Goal: Task Accomplishment & Management: Manage account settings

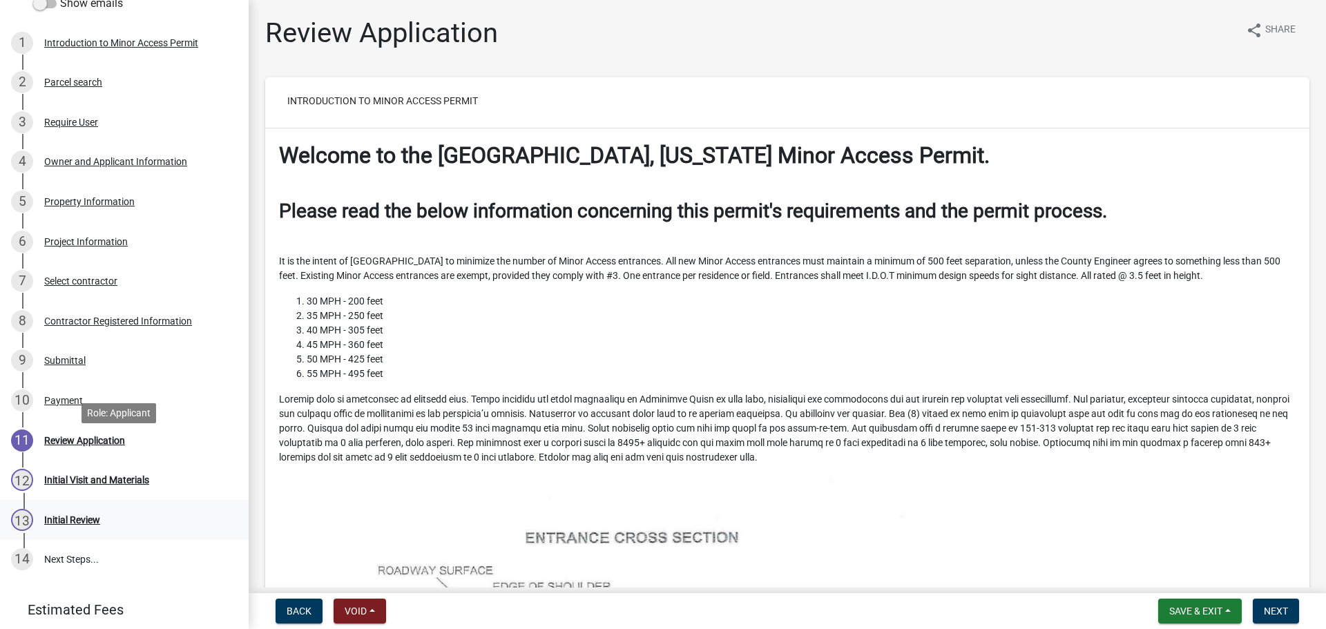
scroll to position [303, 0]
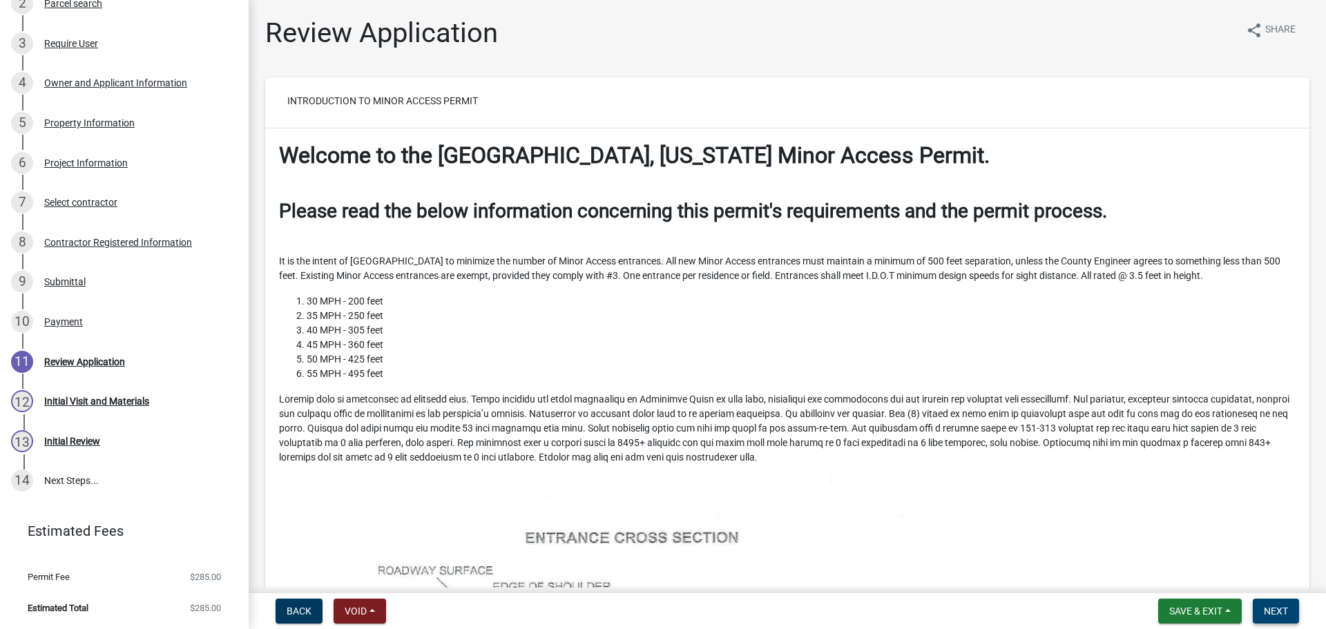
click at [1269, 616] on span "Next" at bounding box center [1276, 611] width 24 height 11
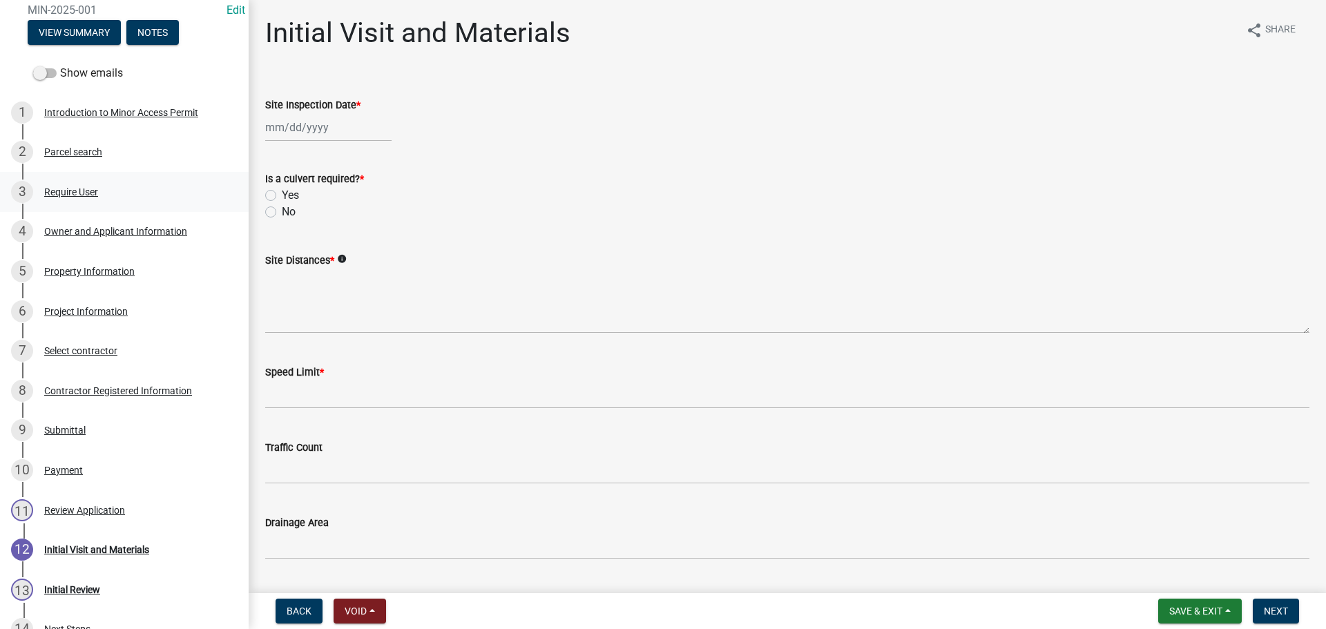
scroll to position [0, 0]
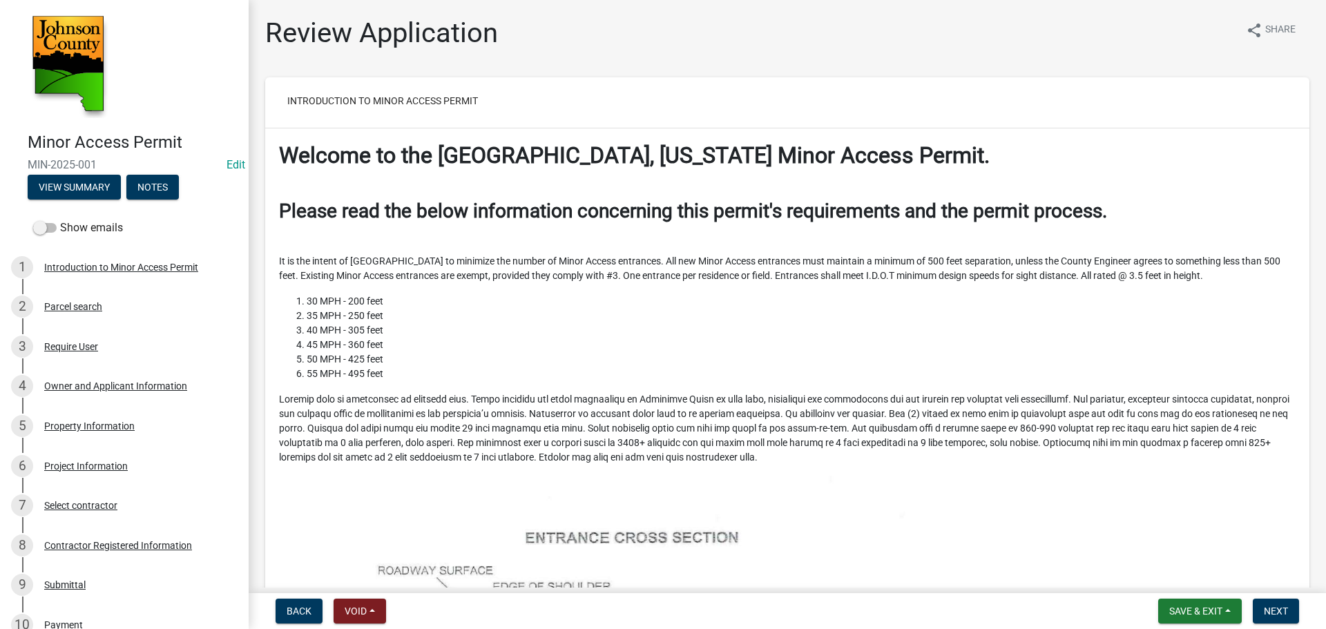
scroll to position [4713, 0]
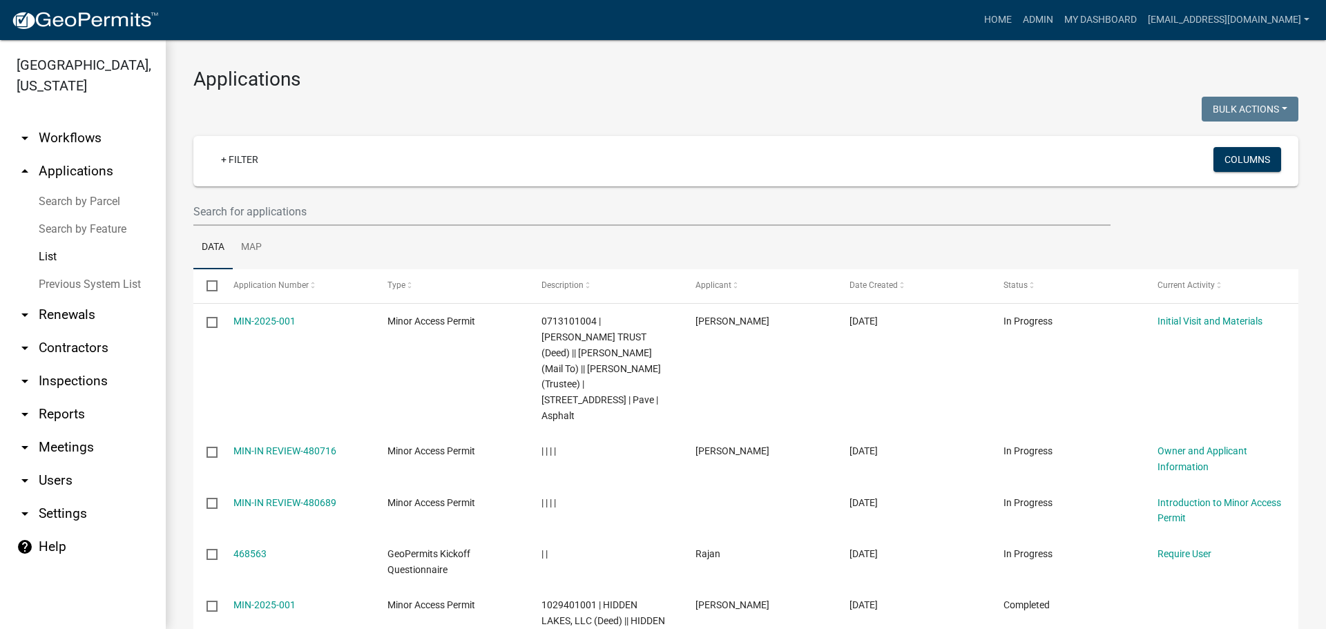
click at [48, 464] on link "arrow_drop_down Users" at bounding box center [83, 480] width 166 height 33
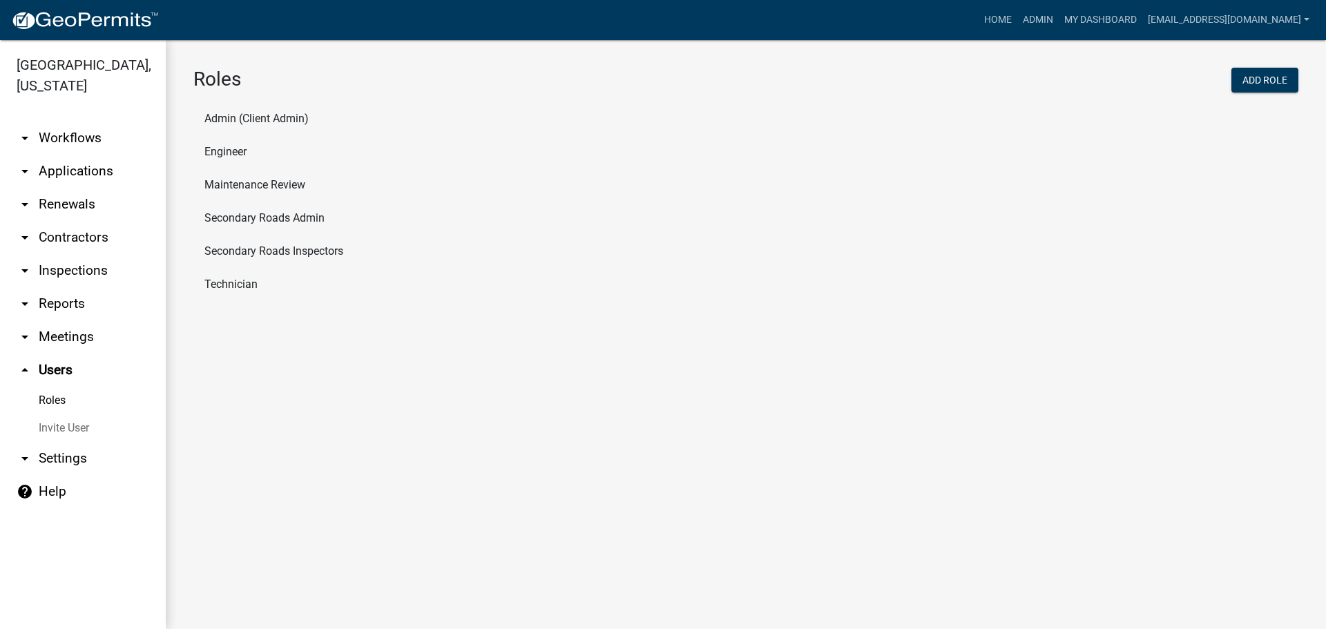
click at [60, 387] on link "Roles" at bounding box center [83, 401] width 166 height 28
click at [277, 185] on li "Maintenance Review" at bounding box center [745, 184] width 1105 height 33
select select "3: orange"
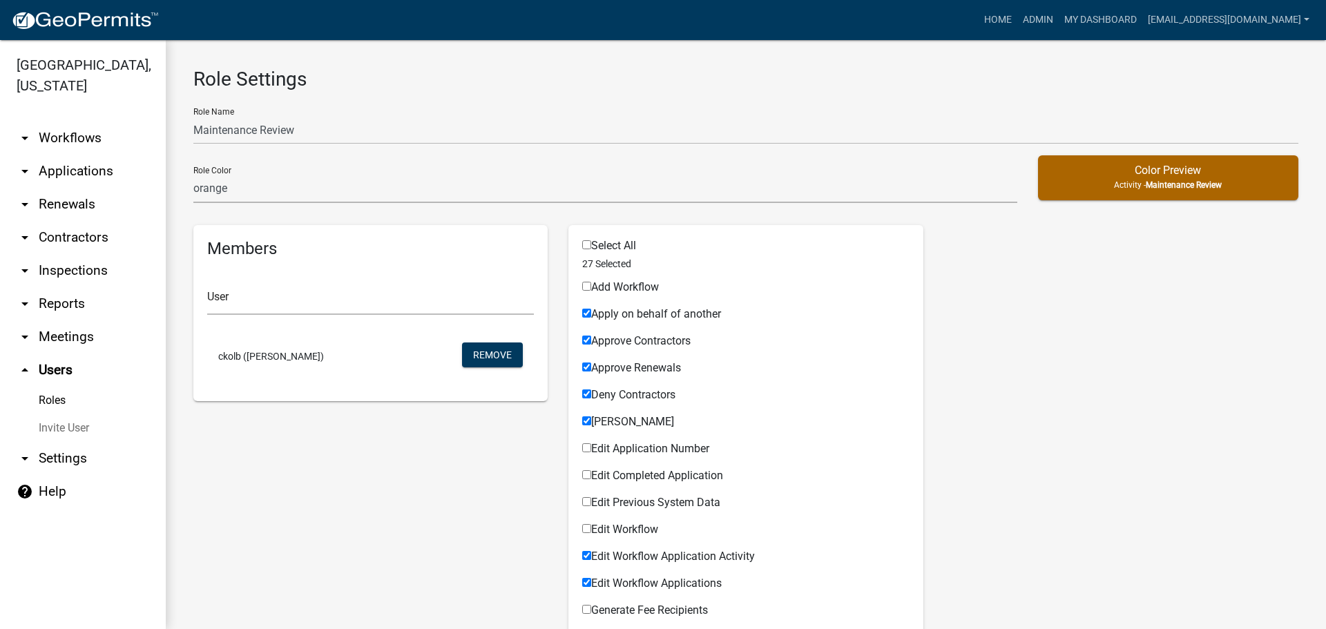
click at [56, 387] on link "Roles" at bounding box center [83, 401] width 166 height 28
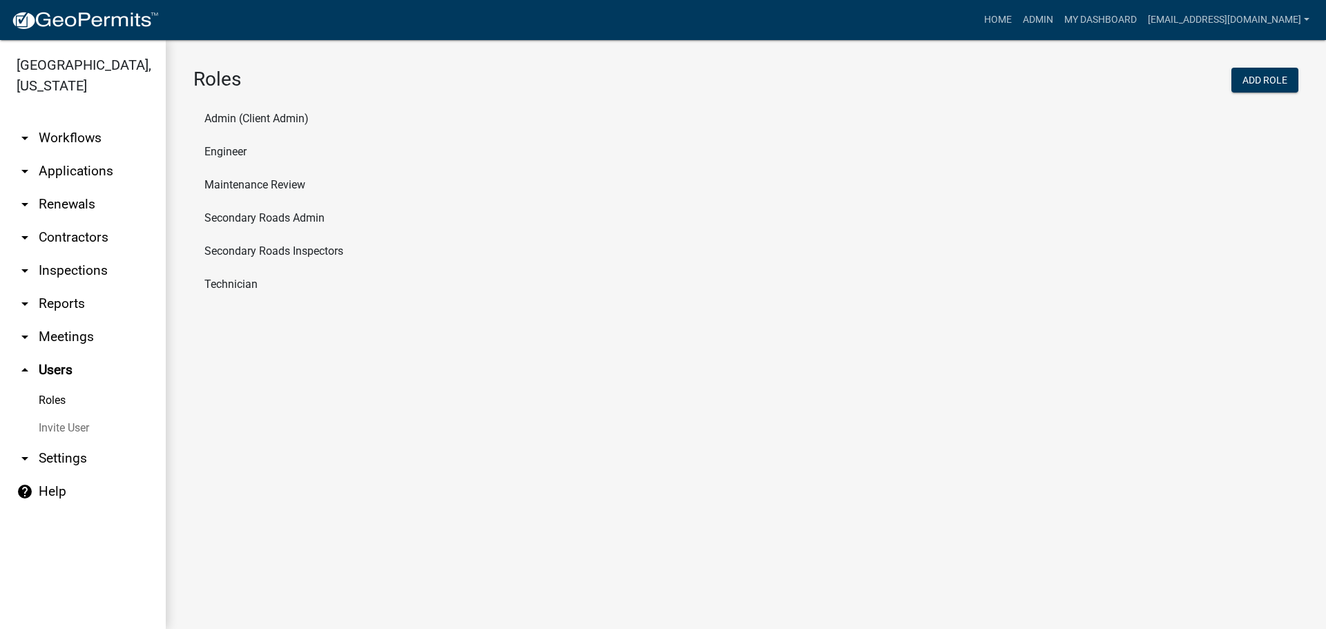
click at [255, 250] on li "Secondary Roads Inspectors" at bounding box center [745, 251] width 1105 height 33
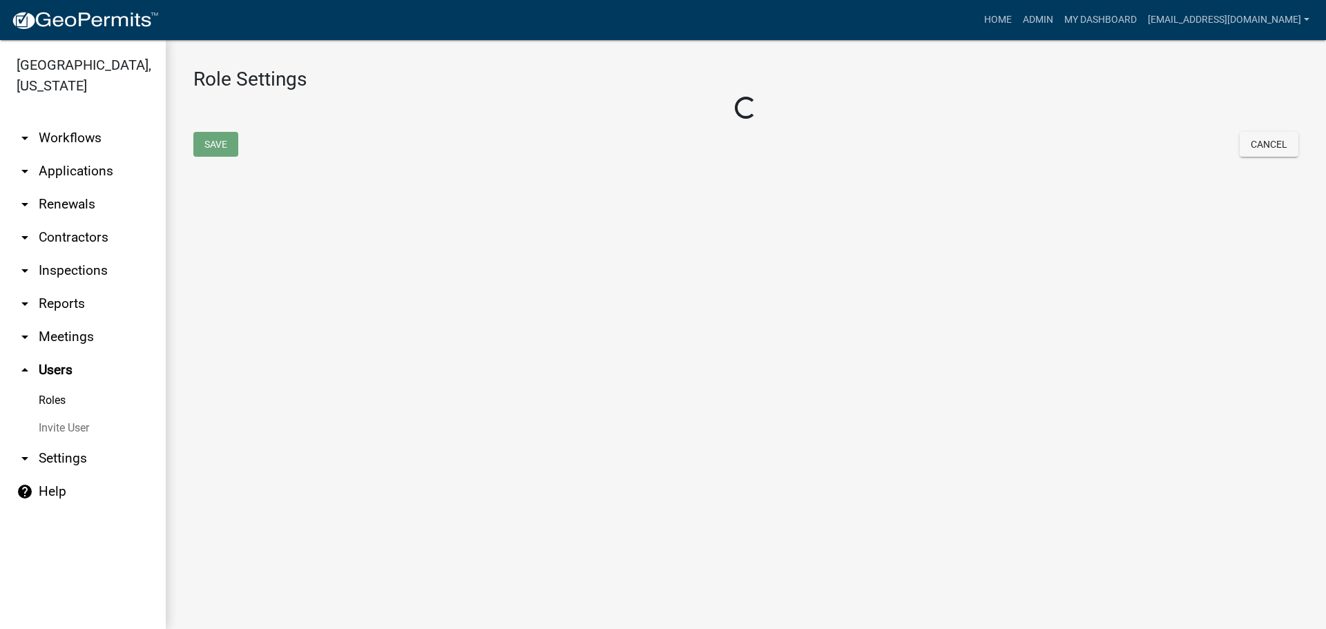
select select "5: purple"
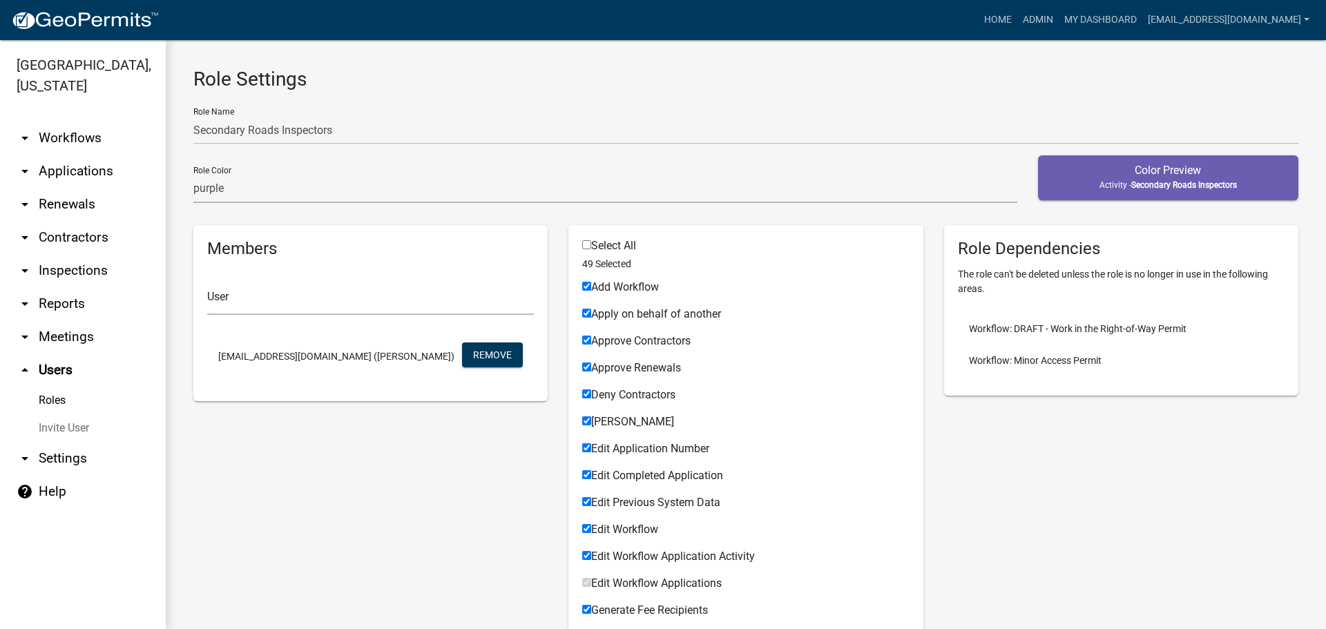
click at [72, 155] on link "arrow_drop_down Applications" at bounding box center [83, 171] width 166 height 33
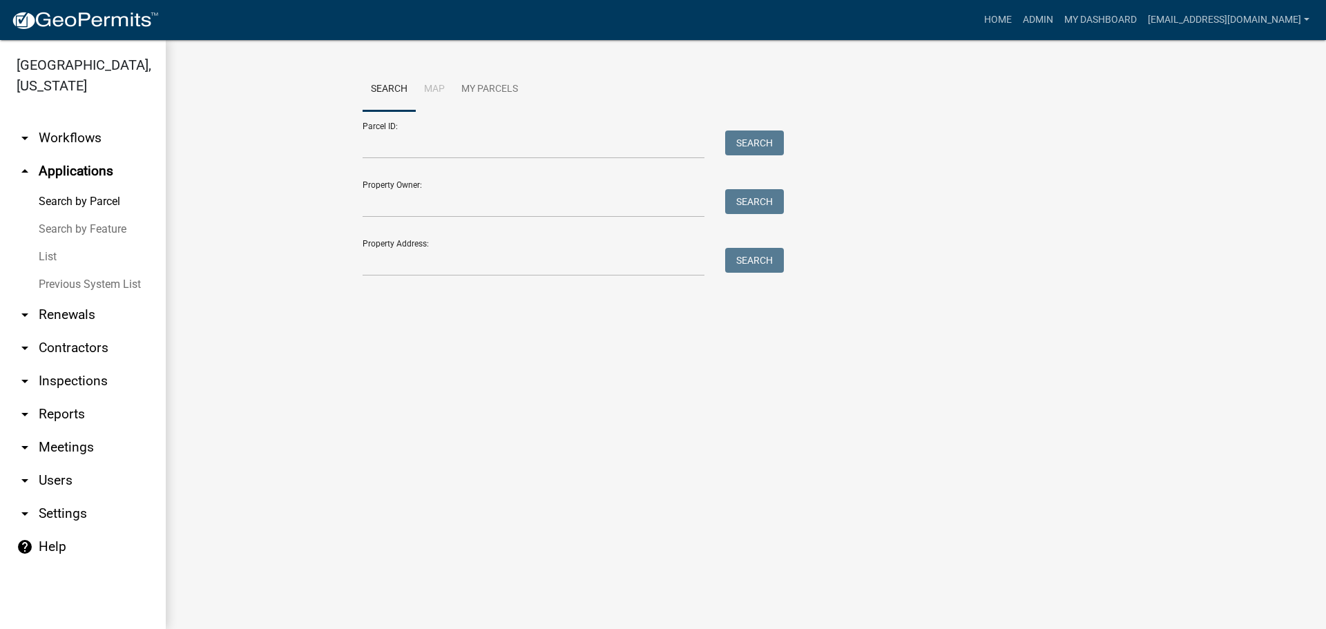
click at [44, 243] on link "List" at bounding box center [83, 257] width 166 height 28
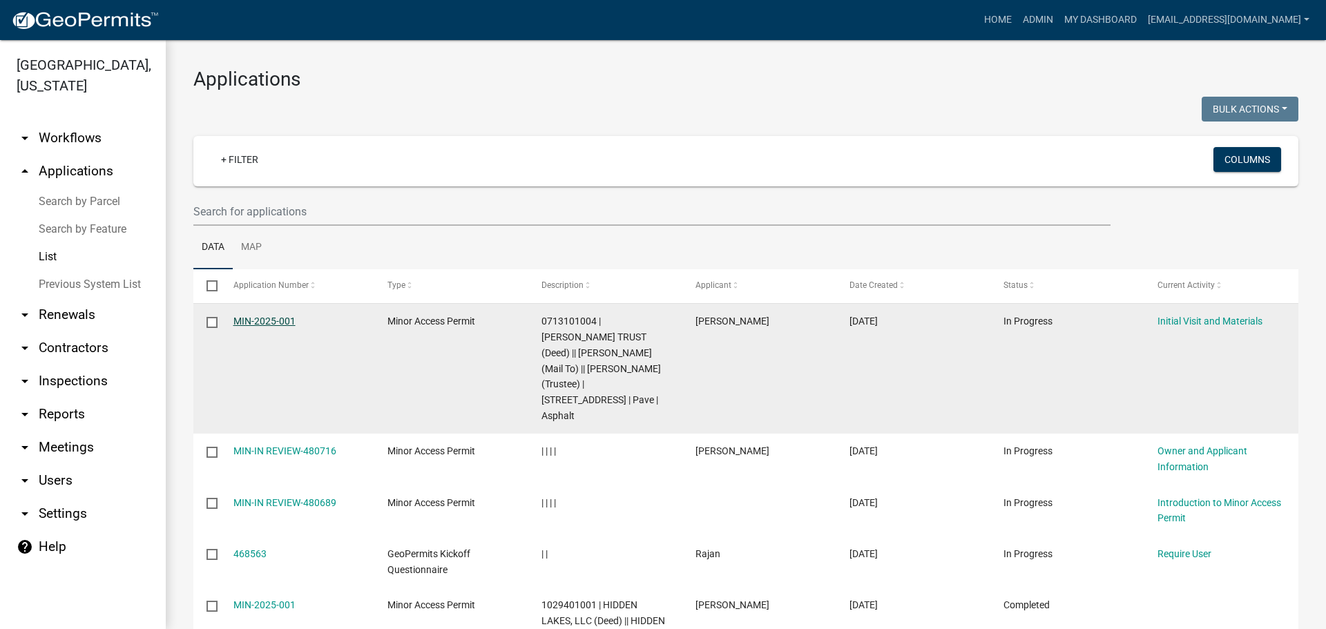
click at [278, 321] on link "MIN-2025-001" at bounding box center [264, 321] width 62 height 11
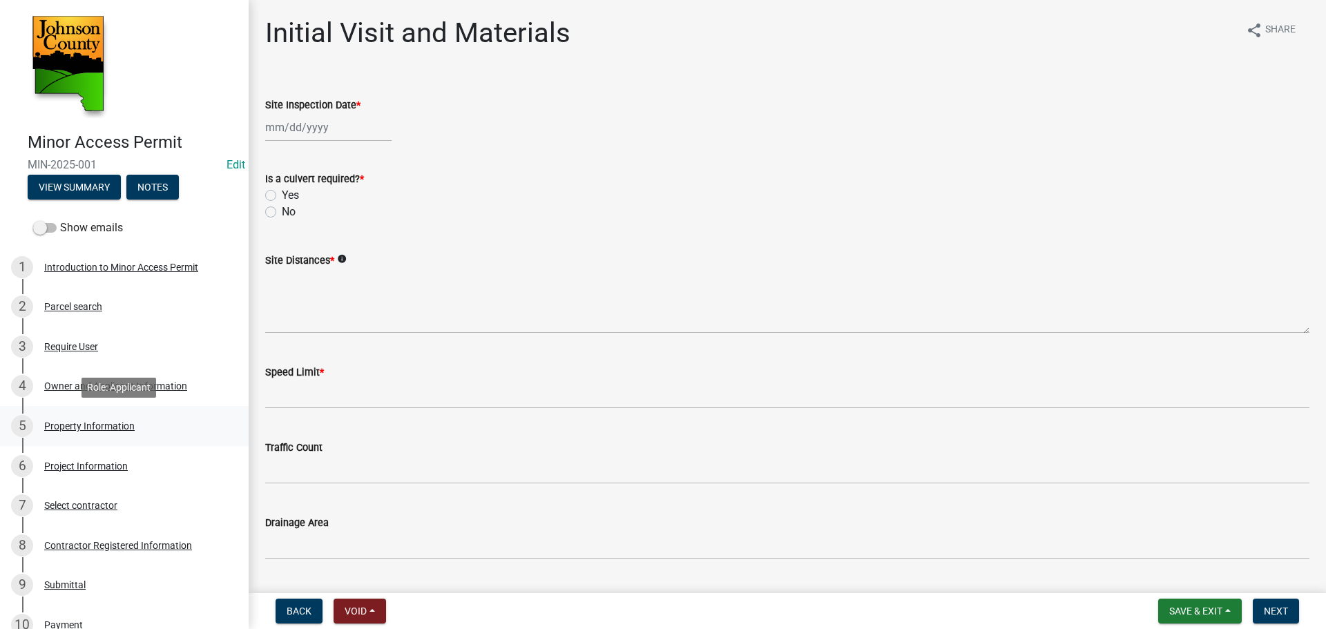
scroll to position [303, 0]
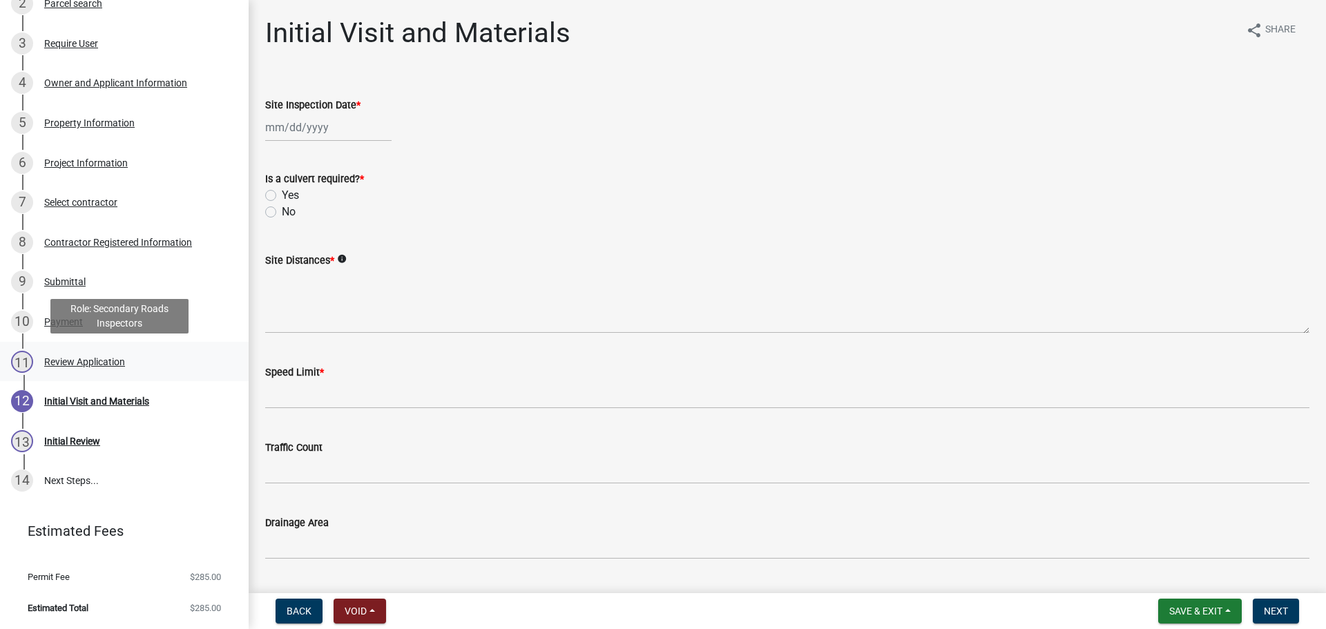
click at [111, 360] on div "Review Application" at bounding box center [84, 362] width 81 height 10
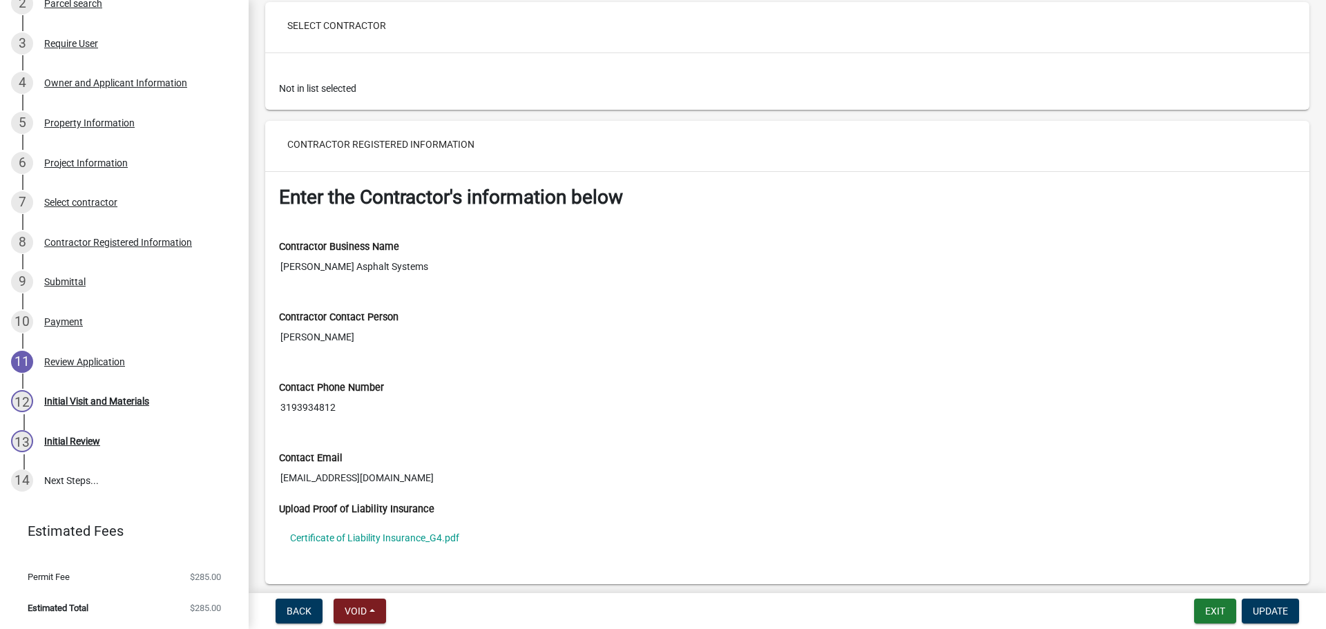
scroll to position [4972, 0]
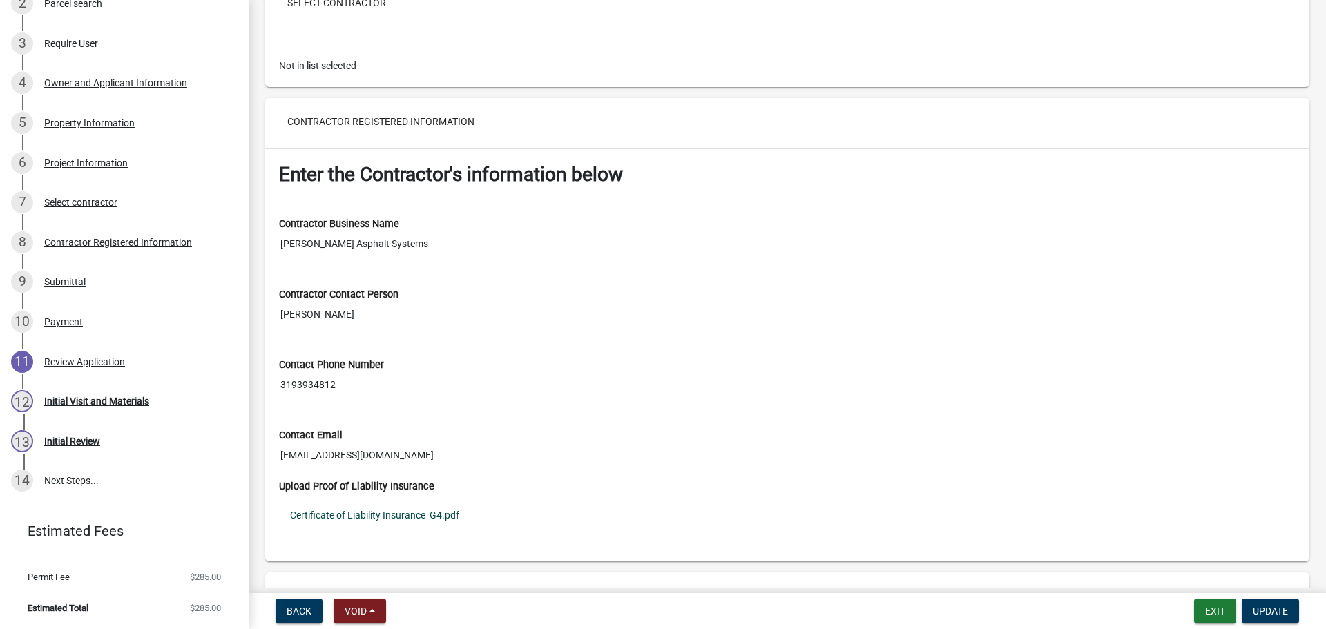
click at [453, 519] on link "Certificate of Liability Insurance_G4.pdf" at bounding box center [787, 515] width 1016 height 32
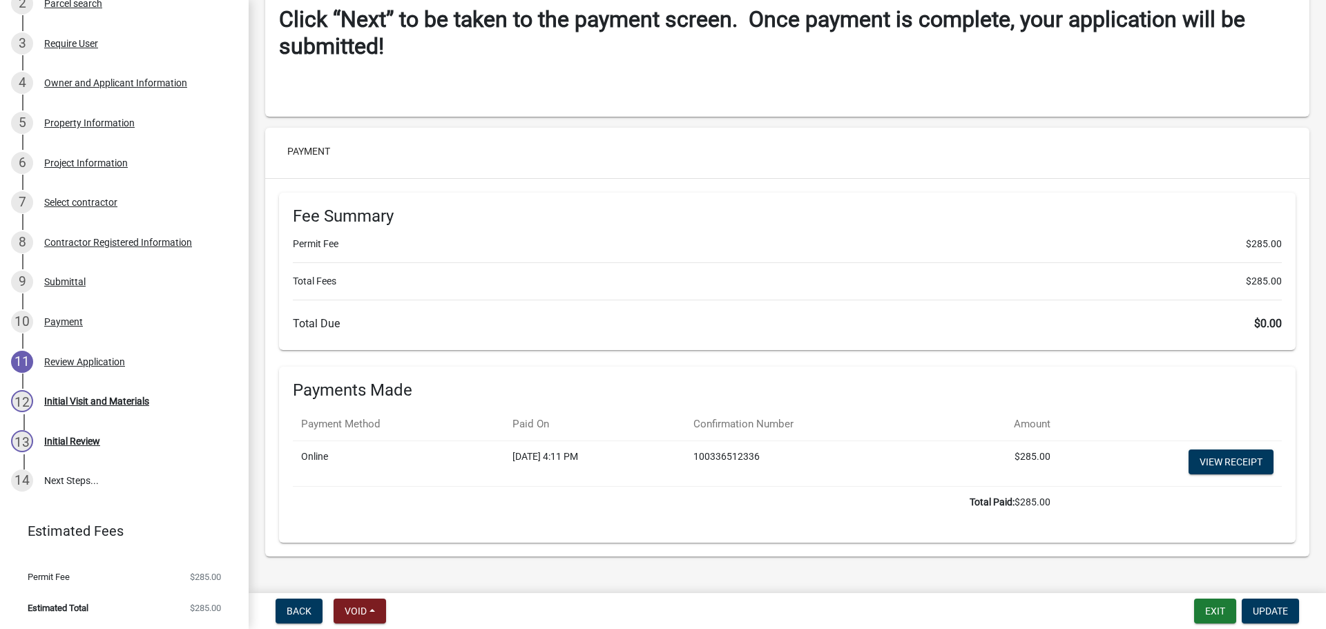
scroll to position [6073, 0]
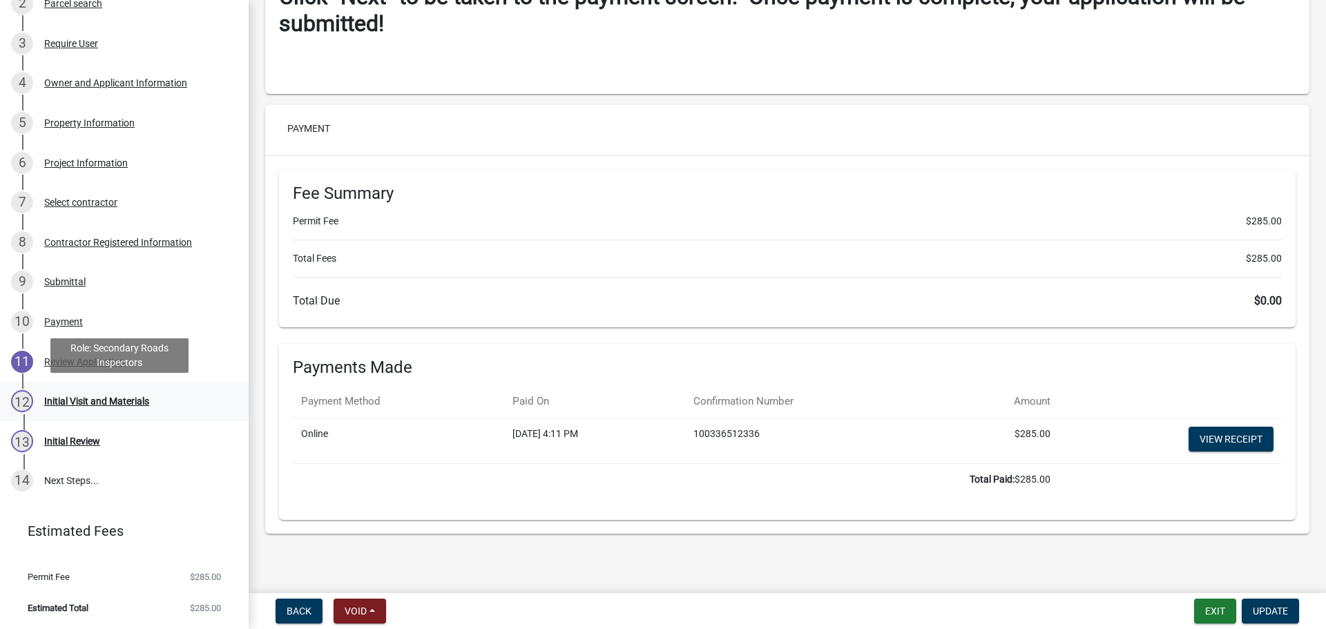
click at [48, 398] on div "Initial Visit and Materials" at bounding box center [96, 401] width 105 height 10
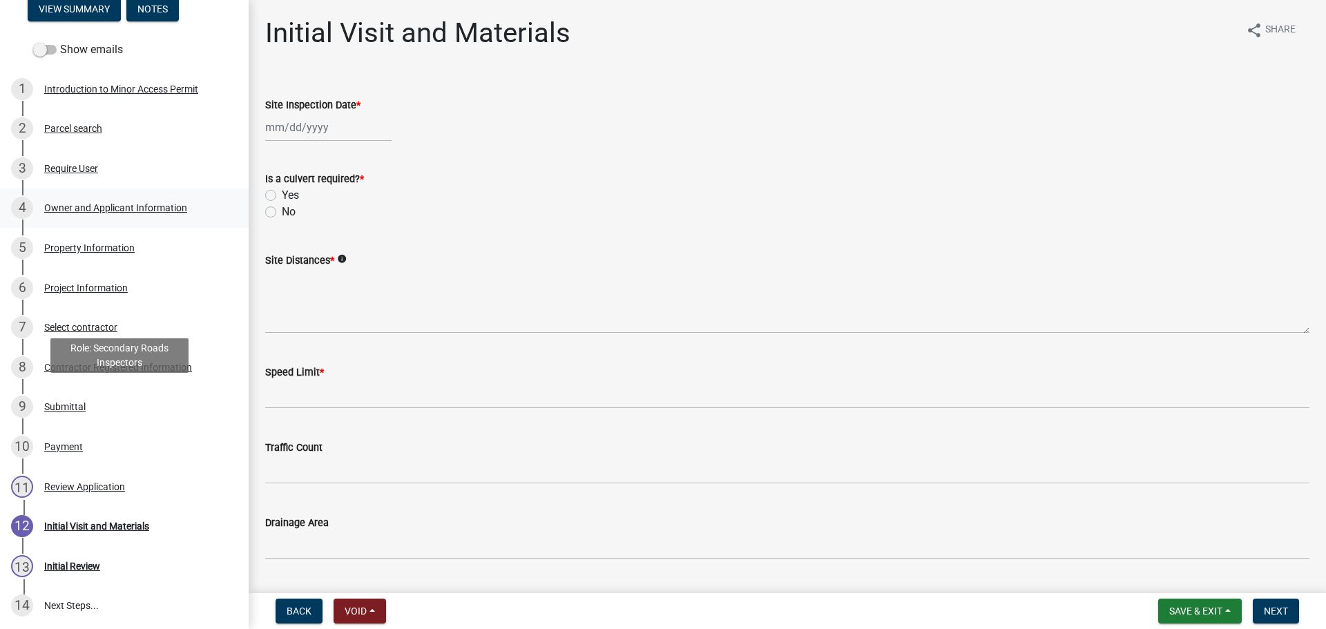
scroll to position [303, 0]
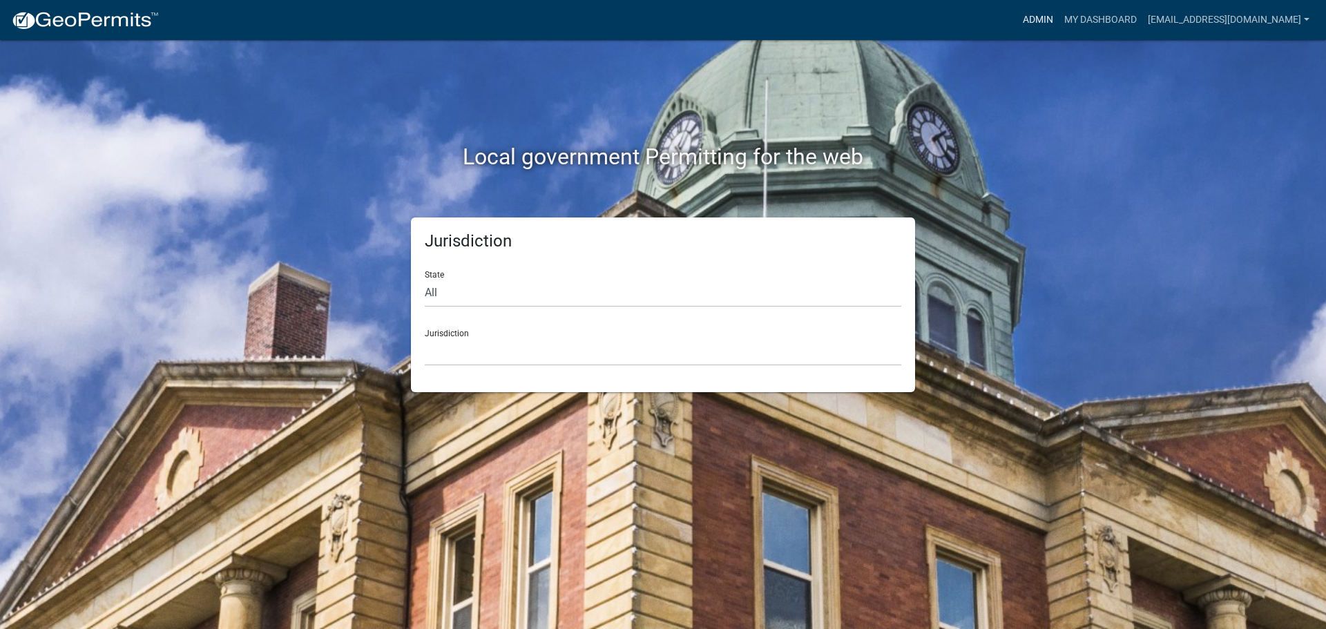
click at [1018, 25] on link "Admin" at bounding box center [1037, 20] width 41 height 26
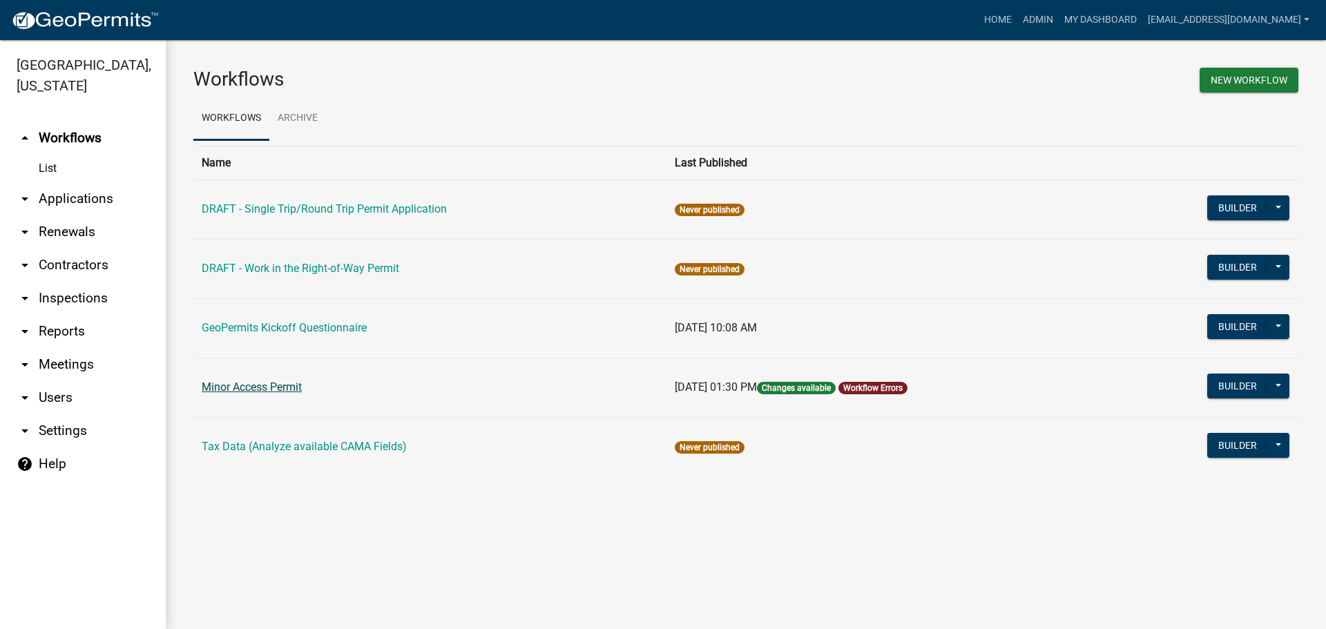
click at [281, 386] on link "Minor Access Permit" at bounding box center [252, 386] width 100 height 13
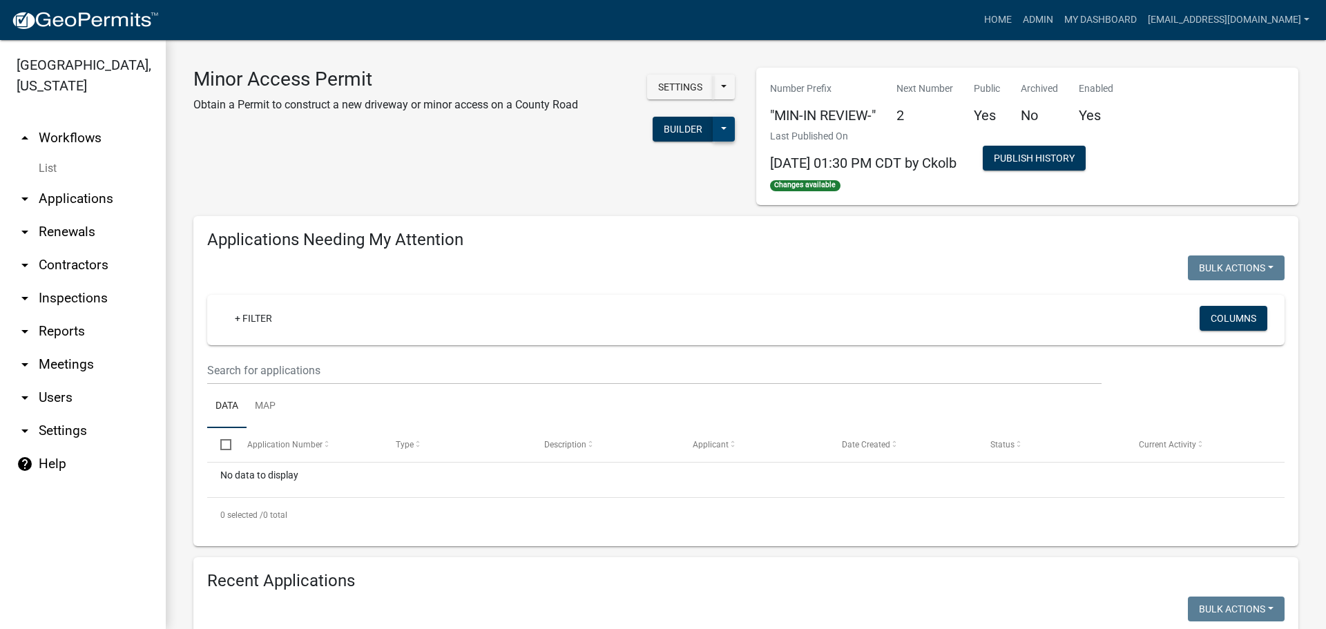
click at [723, 128] on button at bounding box center [724, 129] width 22 height 25
click at [648, 164] on button "Publish" at bounding box center [677, 164] width 115 height 33
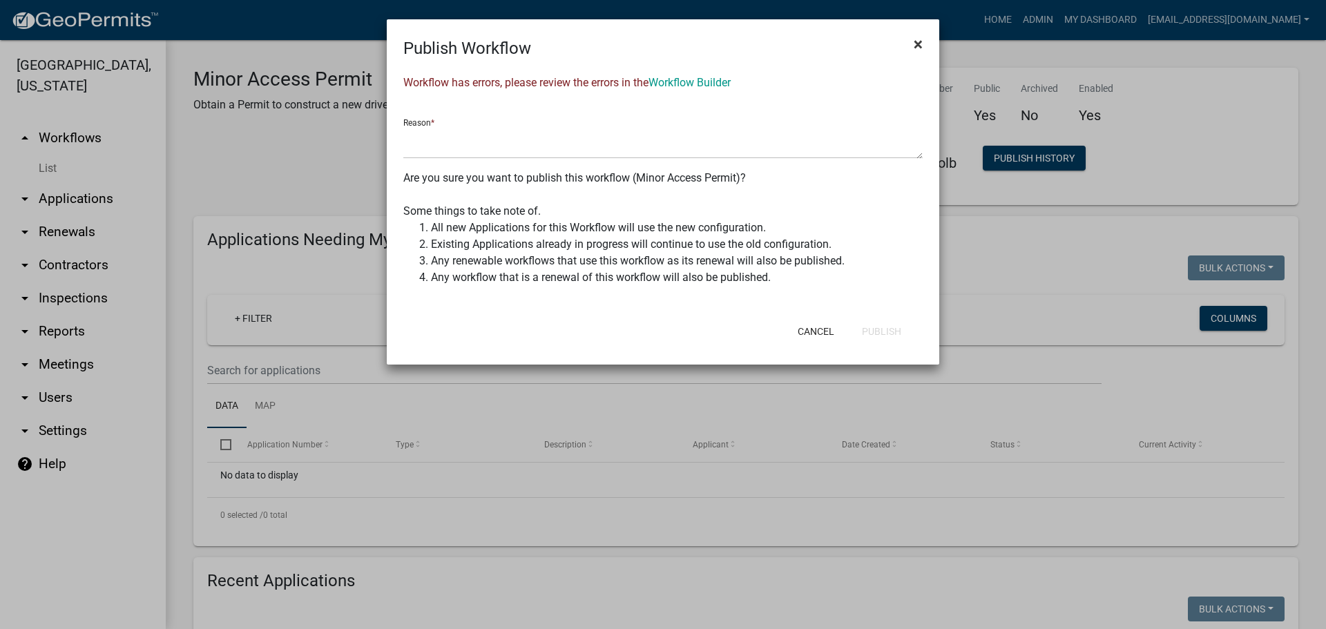
click at [921, 37] on span "×" at bounding box center [918, 44] width 9 height 19
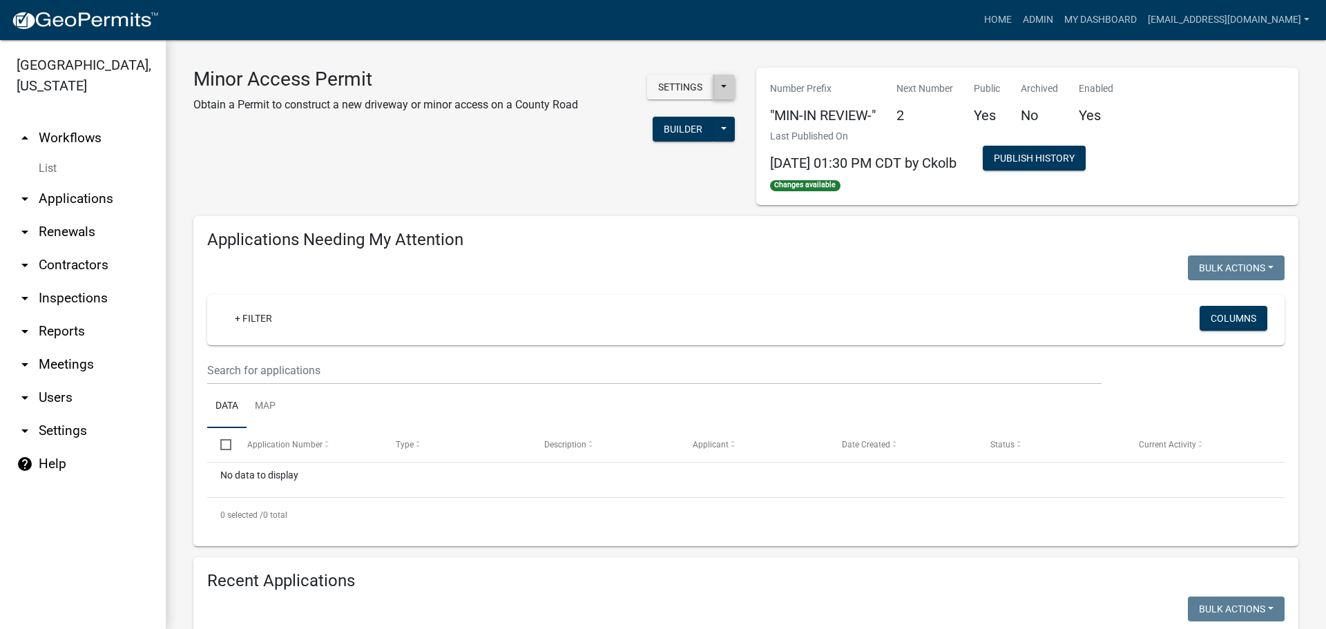
click at [729, 86] on button at bounding box center [724, 87] width 22 height 25
click at [539, 173] on div "Minor Access Permit Obtain a Permit to construct a new driveway or minor access…" at bounding box center [464, 136] width 563 height 137
click at [725, 125] on button at bounding box center [724, 129] width 22 height 25
click at [565, 195] on div "Minor Access Permit Obtain a Permit to construct a new driveway or minor access…" at bounding box center [464, 136] width 563 height 137
click at [670, 125] on button "Builder" at bounding box center [683, 129] width 61 height 25
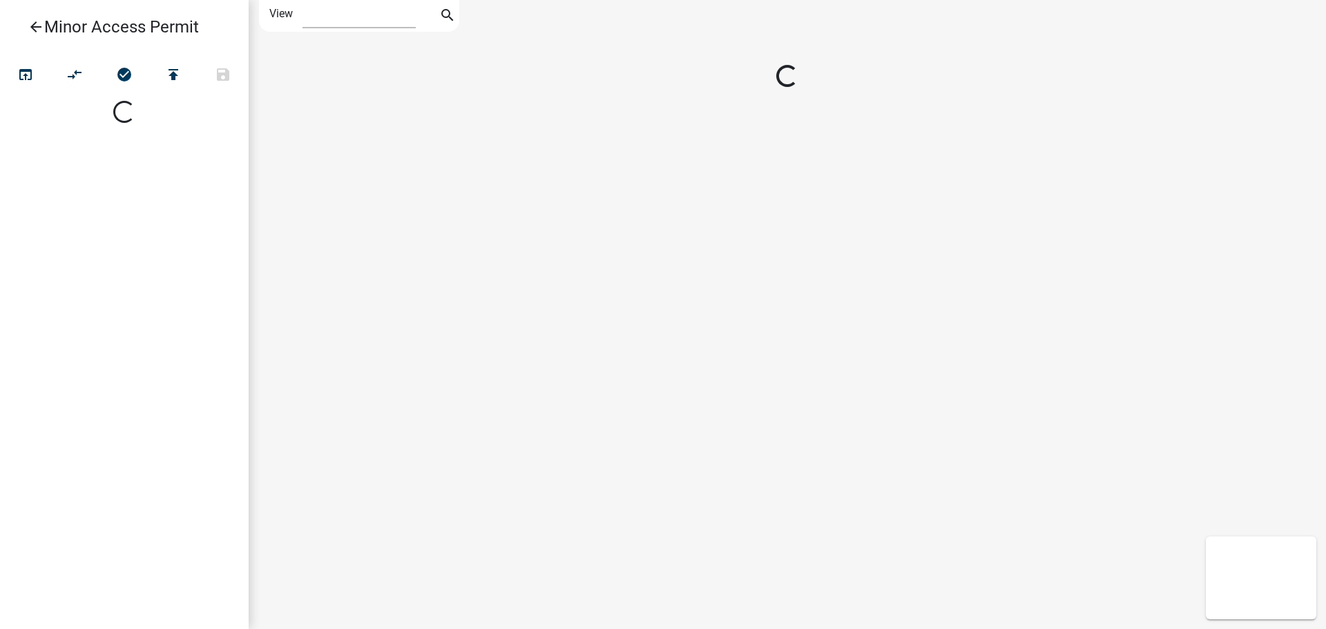
select select "1"
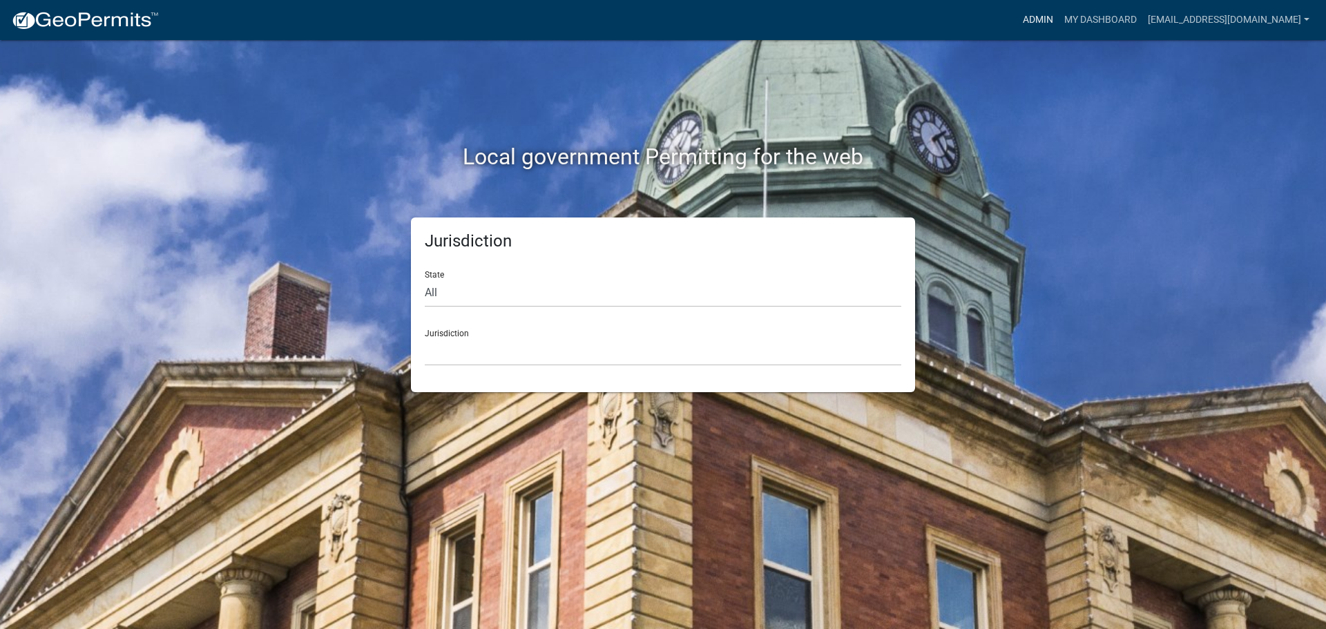
click at [1023, 17] on link "Admin" at bounding box center [1037, 20] width 41 height 26
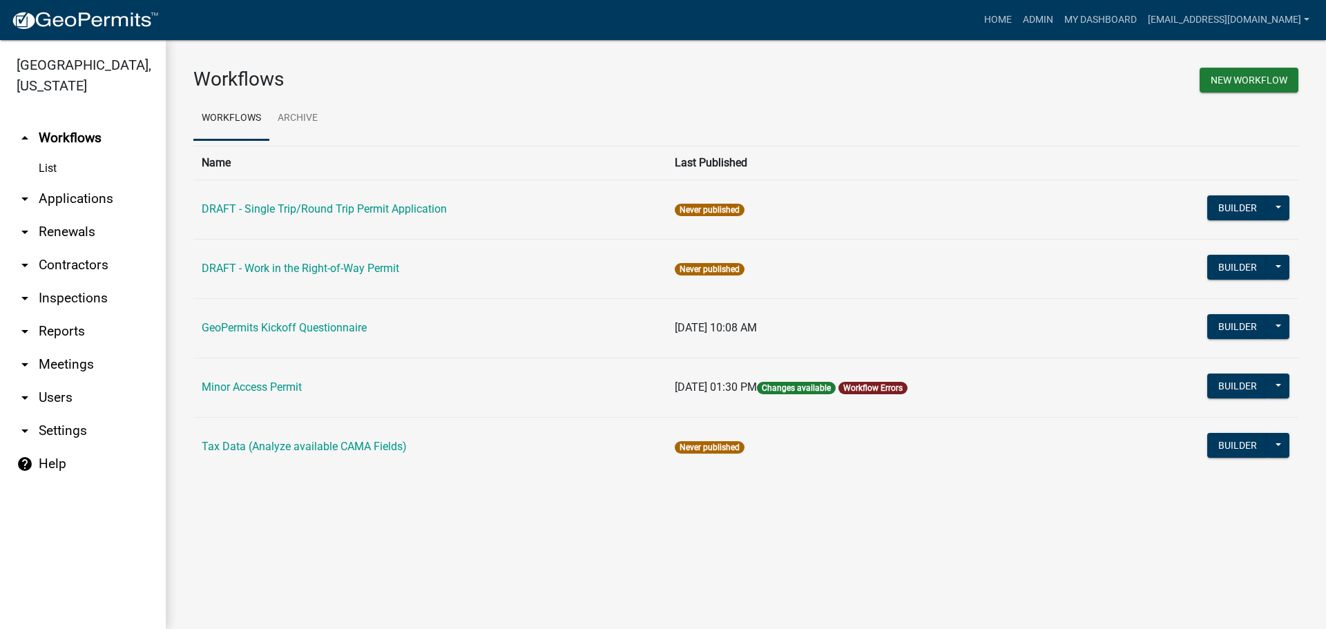
click at [51, 381] on link "arrow_drop_down Users" at bounding box center [83, 397] width 166 height 33
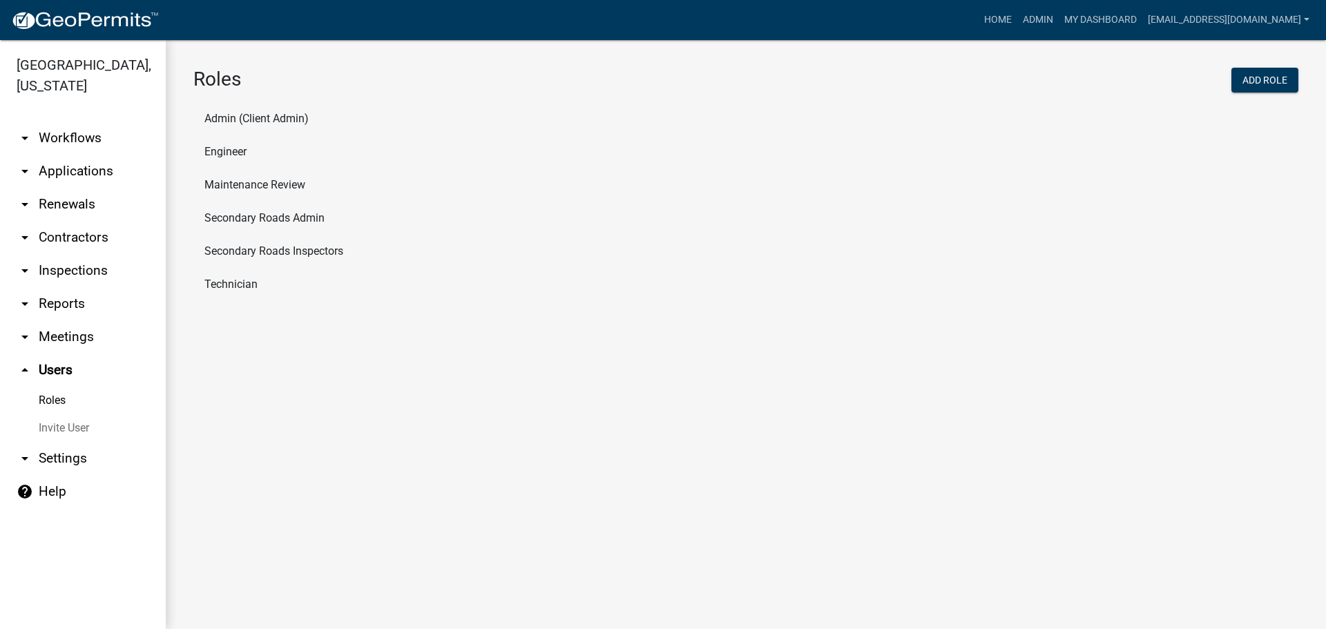
click at [54, 387] on link "Roles" at bounding box center [83, 401] width 166 height 28
click at [307, 253] on li "Secondary Roads Inspectors" at bounding box center [745, 251] width 1105 height 33
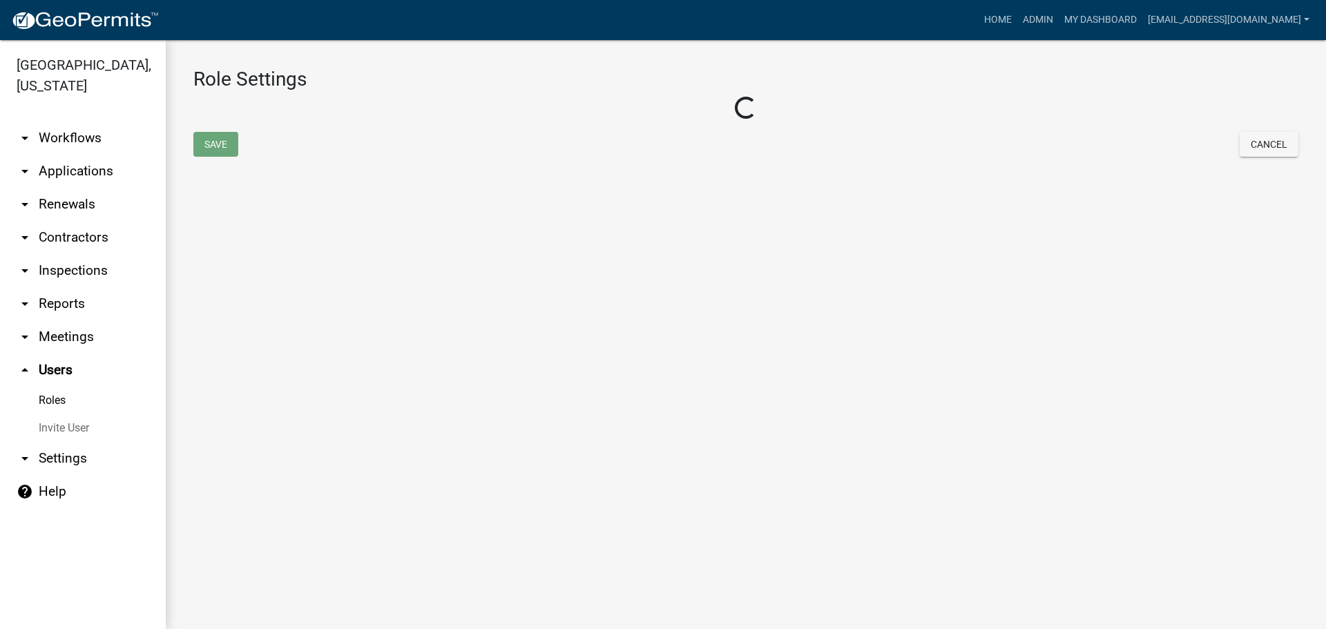
select select "5: purple"
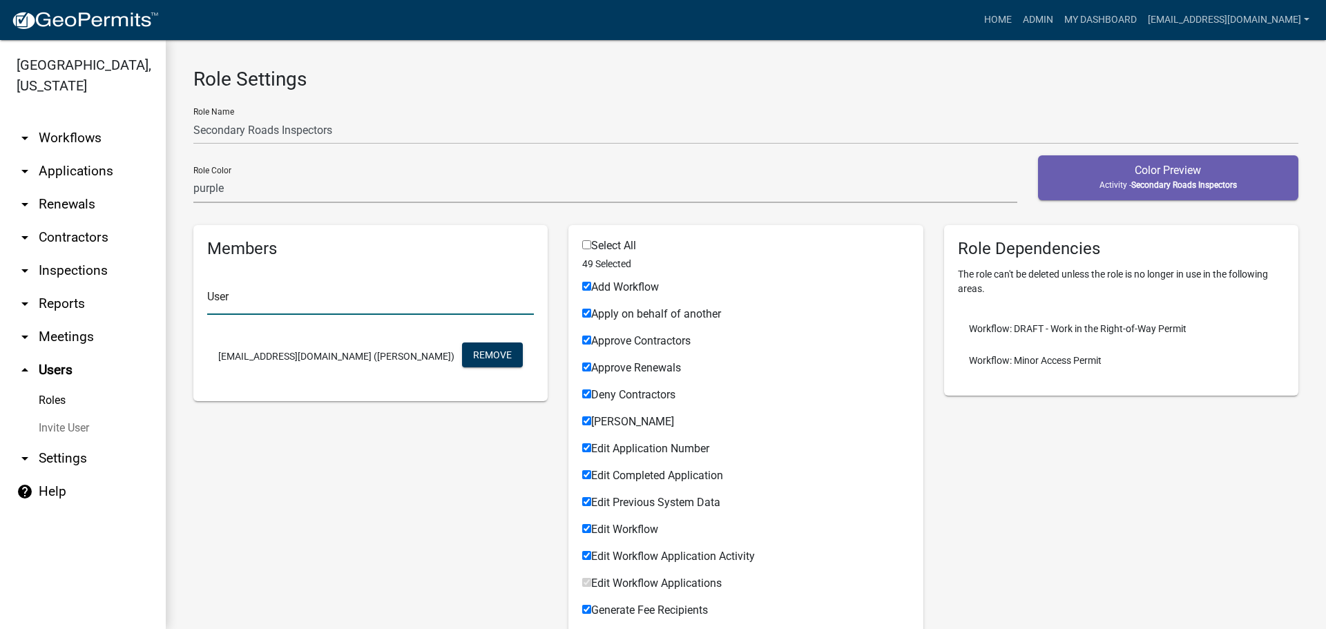
click at [289, 302] on input "text" at bounding box center [370, 301] width 327 height 28
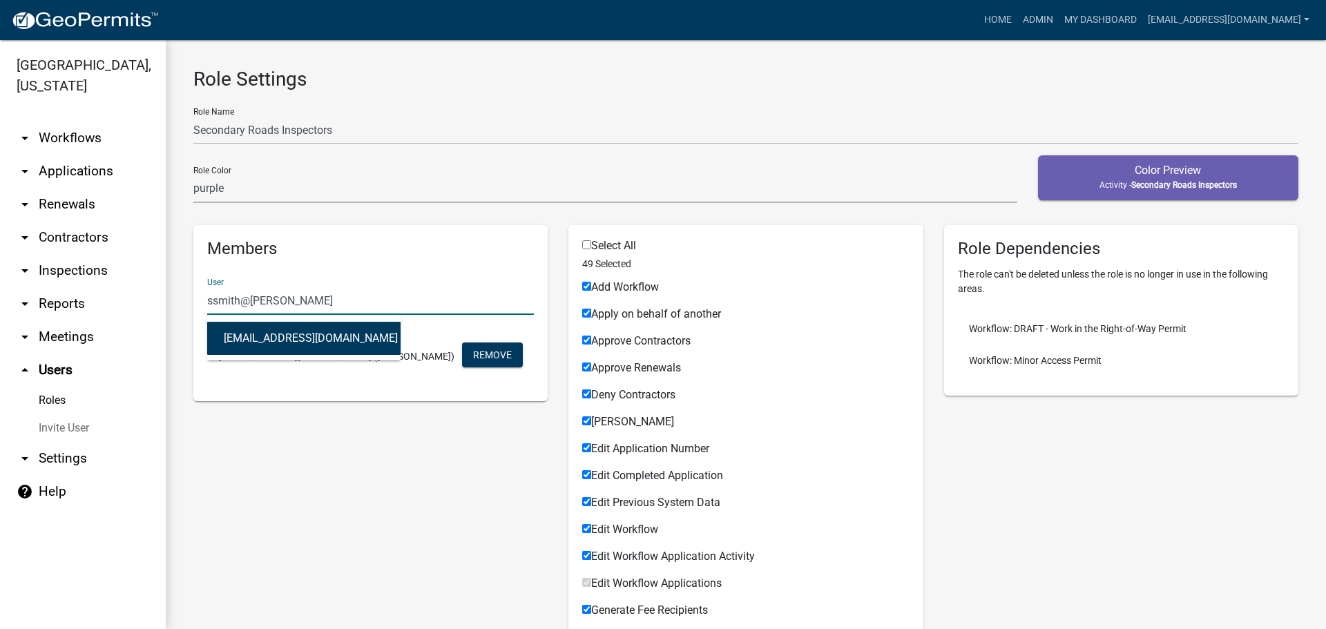
type input "ssmith@johnson"
